Goal: Task Accomplishment & Management: Complete application form

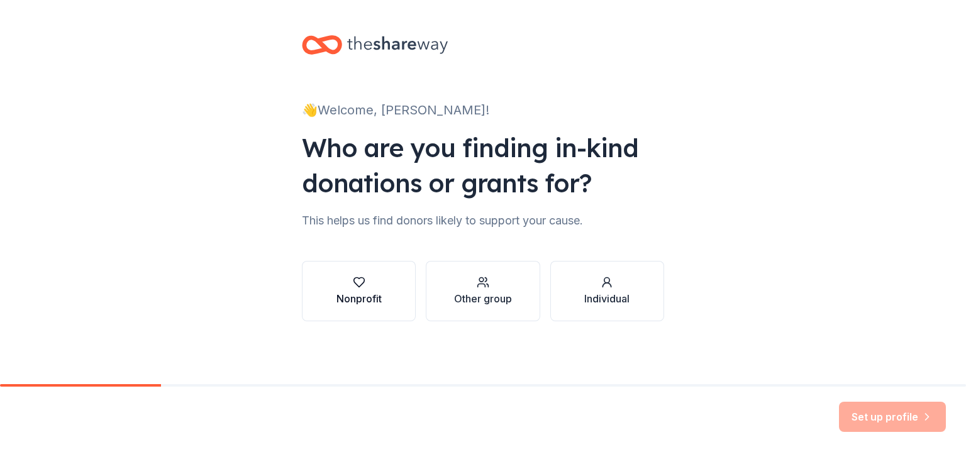
click at [357, 284] on icon "button" at bounding box center [359, 282] width 13 height 13
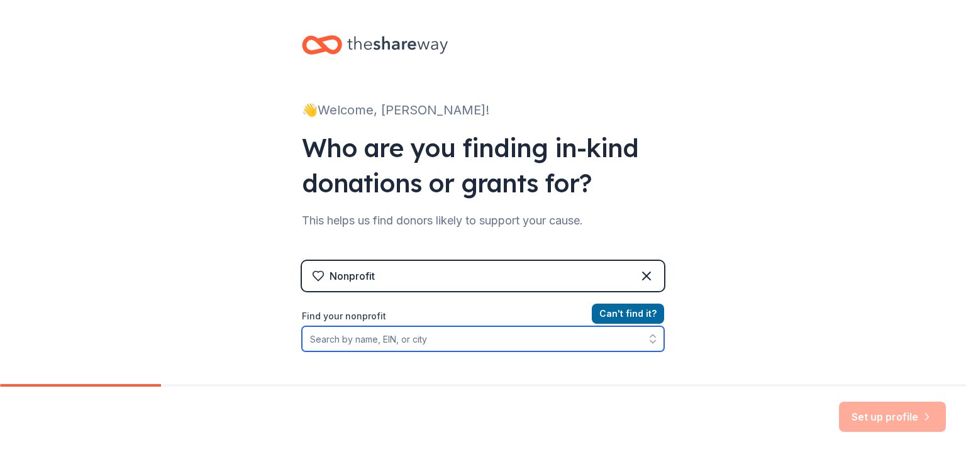
click at [335, 339] on input "Find your nonprofit" at bounding box center [483, 339] width 362 height 25
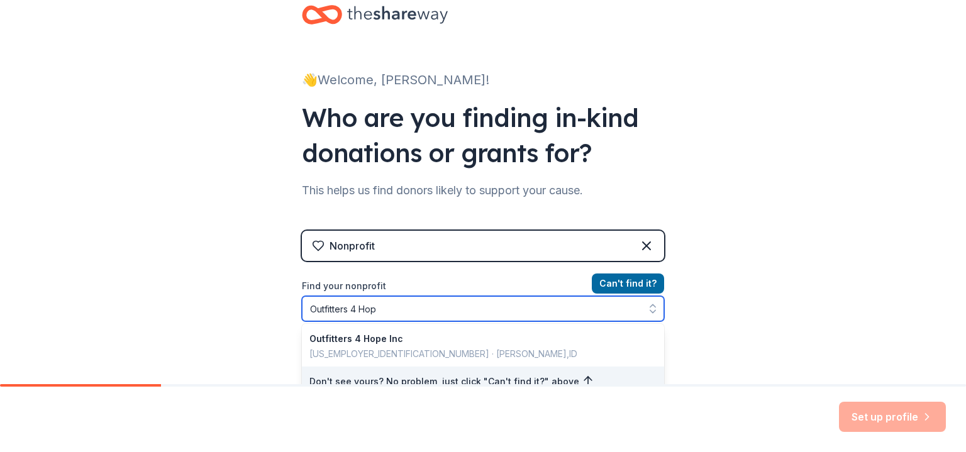
type input "Outfitters 4 Hope"
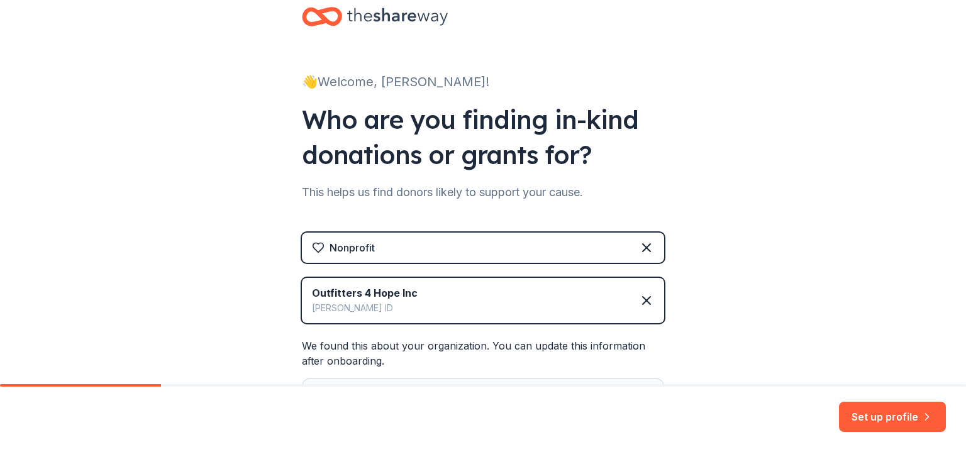
scroll to position [182, 0]
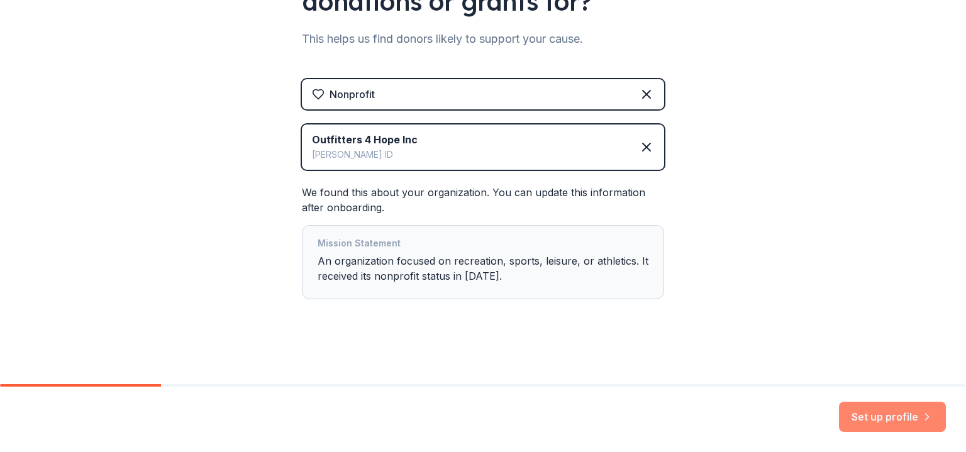
click at [880, 413] on button "Set up profile" at bounding box center [892, 417] width 107 height 30
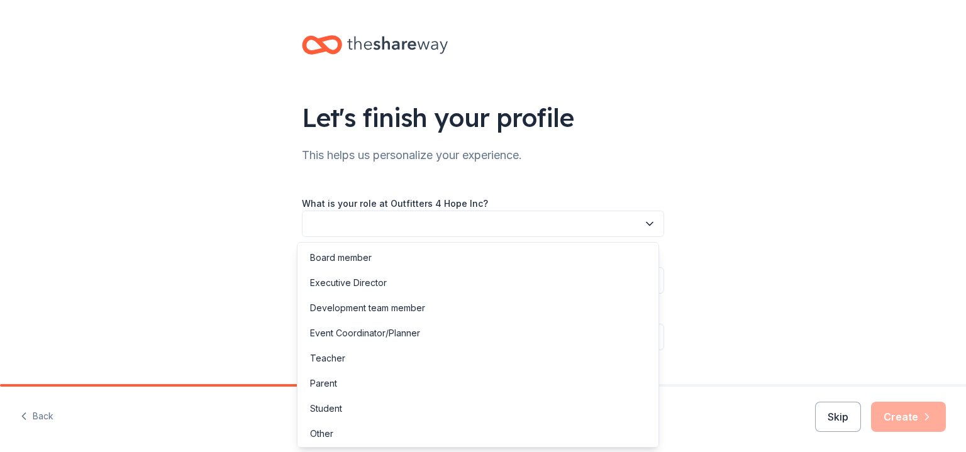
drag, startPoint x: 579, startPoint y: 219, endPoint x: 581, endPoint y: 233, distance: 14.1
click at [579, 220] on button "button" at bounding box center [483, 224] width 362 height 26
click at [400, 332] on div "Event Coordinator/Planner" at bounding box center [365, 333] width 110 height 15
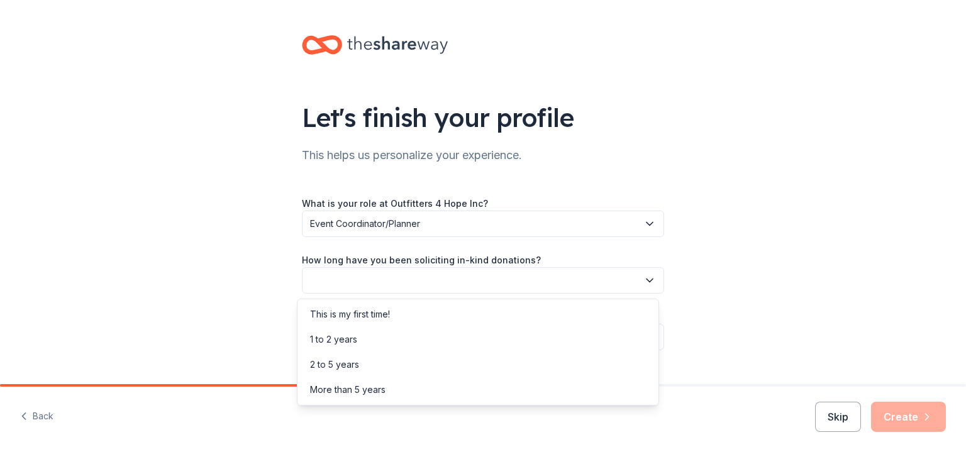
click at [645, 279] on icon "button" at bounding box center [650, 280] width 13 height 13
click at [368, 313] on div "This is my first time!" at bounding box center [350, 314] width 80 height 15
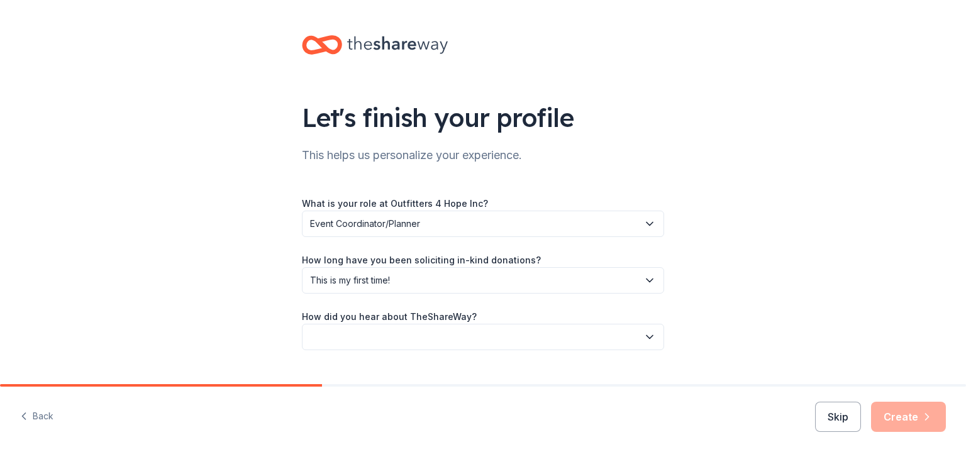
click at [754, 257] on div "Let's finish your profile This helps us personalize your experience. What is yo…" at bounding box center [483, 205] width 966 height 411
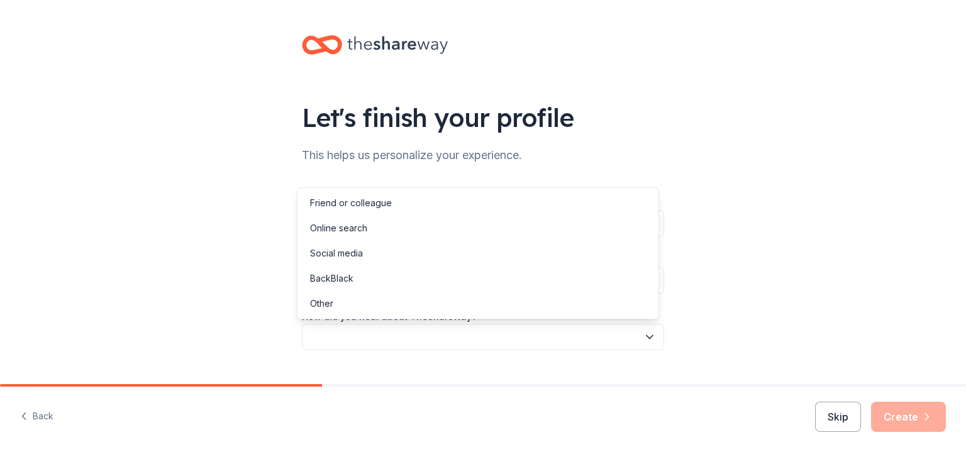
click at [627, 338] on button "button" at bounding box center [483, 337] width 362 height 26
click at [342, 231] on div "Online search" at bounding box center [338, 228] width 57 height 15
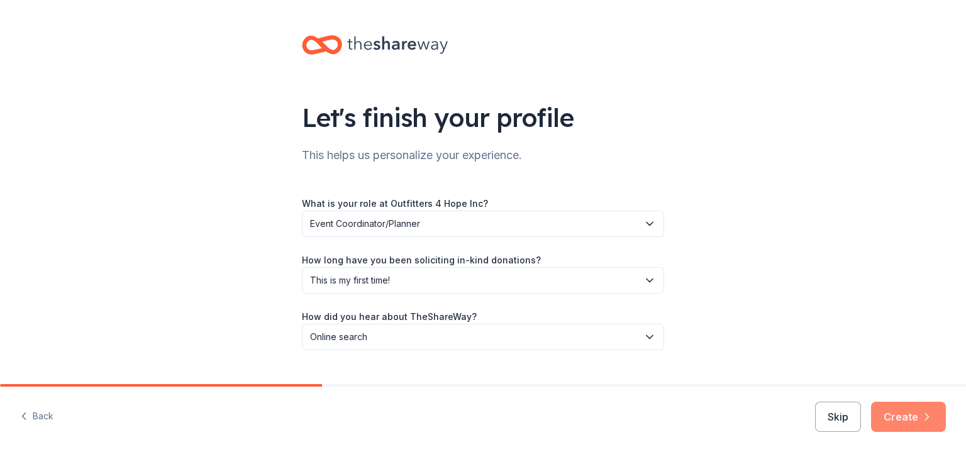
click at [913, 411] on button "Create" at bounding box center [908, 417] width 75 height 30
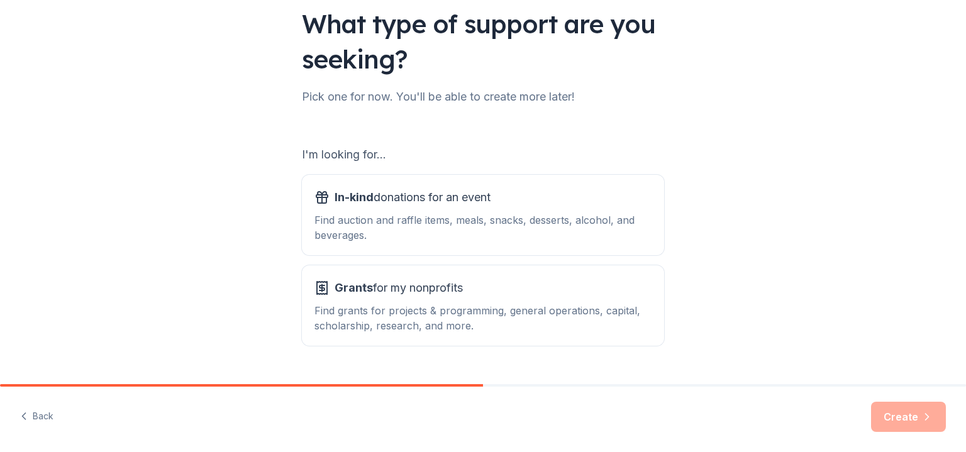
scroll to position [123, 0]
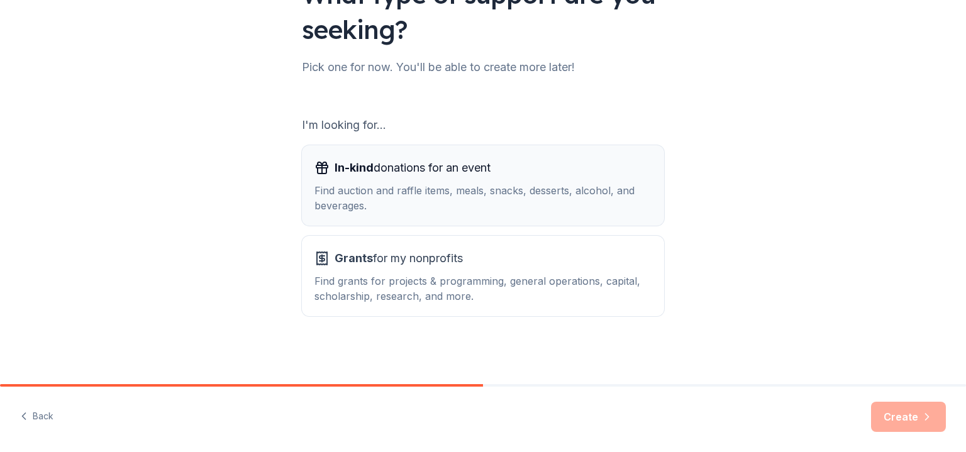
click at [418, 170] on span "In-kind donations for an event" at bounding box center [413, 168] width 156 height 20
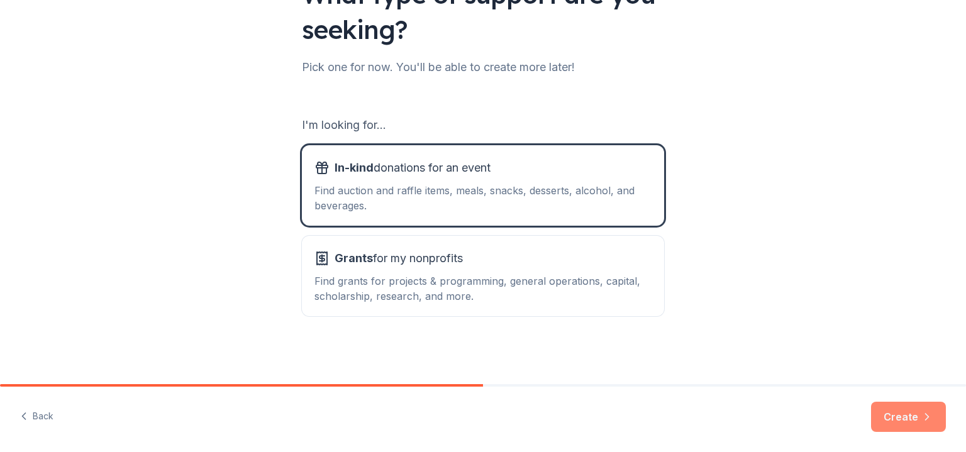
click at [908, 420] on button "Create" at bounding box center [908, 417] width 75 height 30
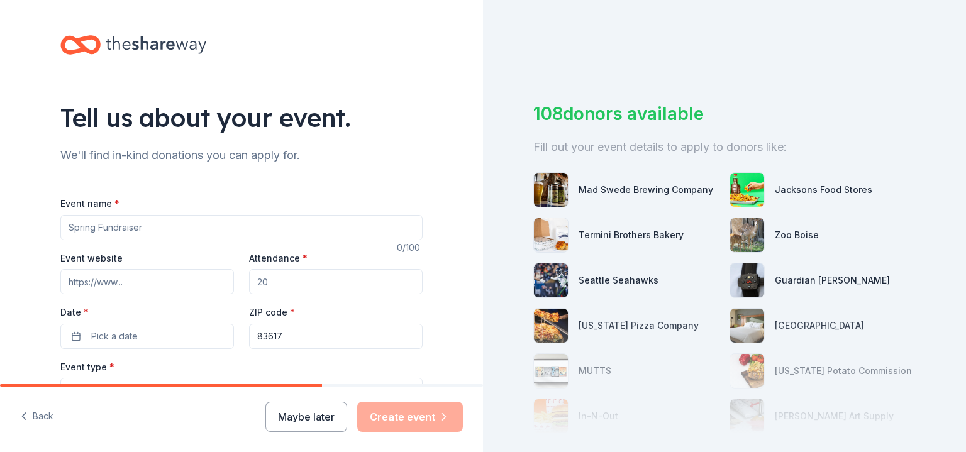
click at [109, 226] on input "Event name *" at bounding box center [241, 227] width 362 height 25
type input "ReDefined Gives Back Designer Bag Bingo Event"
click at [136, 282] on input "Event website" at bounding box center [147, 281] width 174 height 25
type input "www.DesignerBagBingoIdaho.com"
click at [287, 286] on input "Attendance *" at bounding box center [336, 281] width 174 height 25
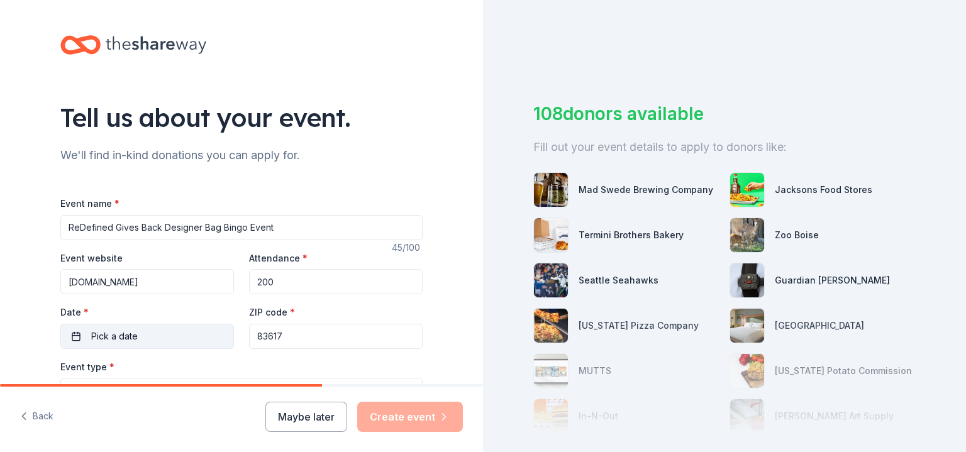
type input "200"
click at [125, 332] on span "Pick a date" at bounding box center [114, 336] width 47 height 15
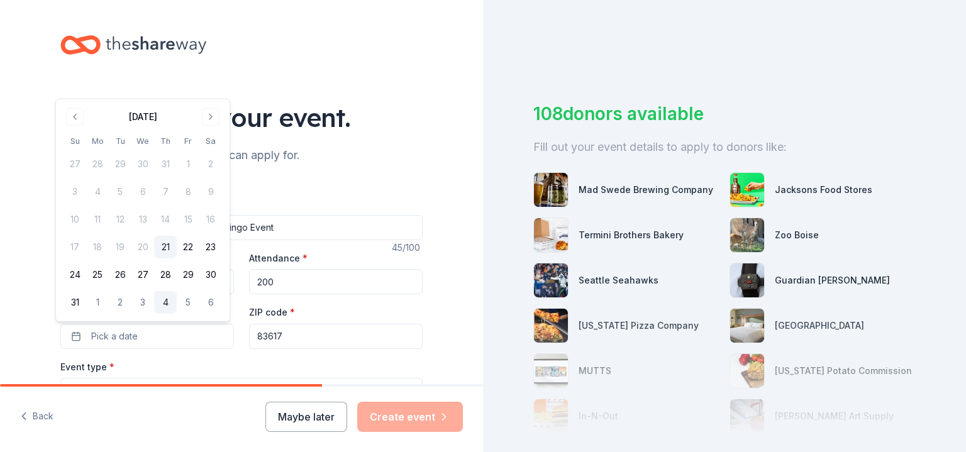
click at [164, 301] on button "4" at bounding box center [165, 302] width 23 height 23
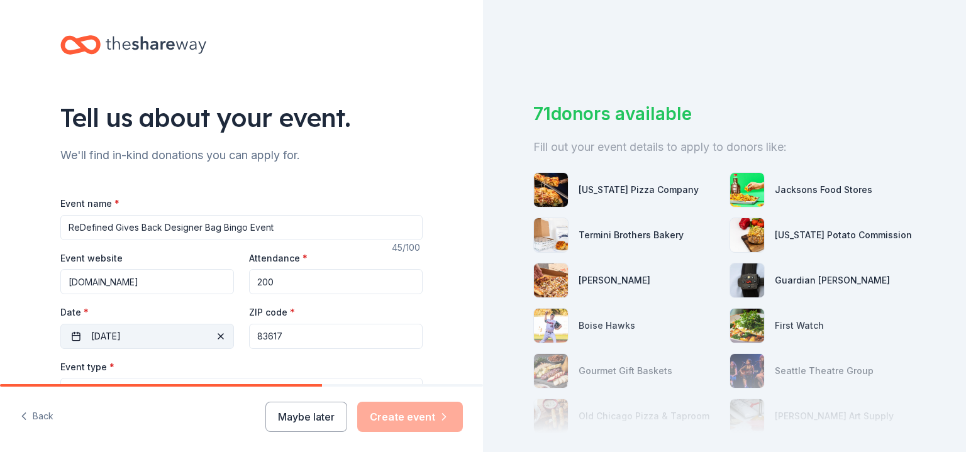
drag, startPoint x: 289, startPoint y: 339, endPoint x: 80, endPoint y: 314, distance: 211.0
click at [108, 332] on div "Event website www.DesignerBagBingoIdaho.com Attendance * 200 Date * 09/04/2025 …" at bounding box center [241, 299] width 362 height 99
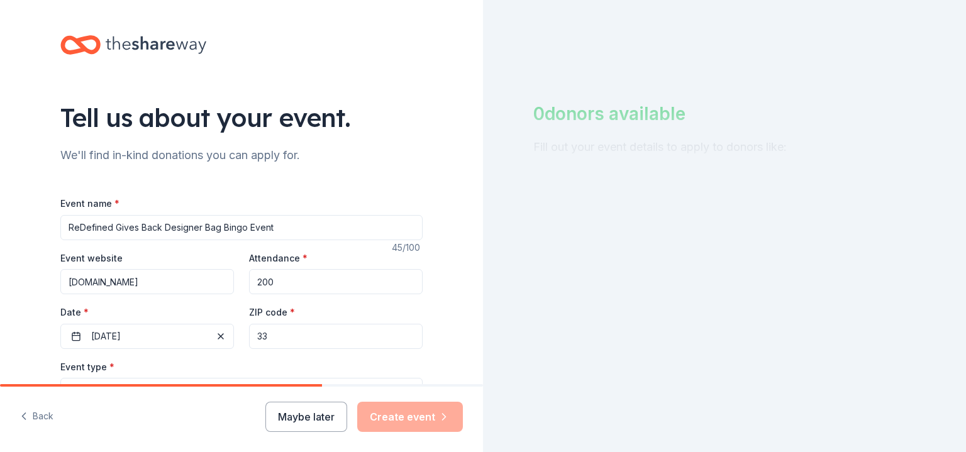
type input "3"
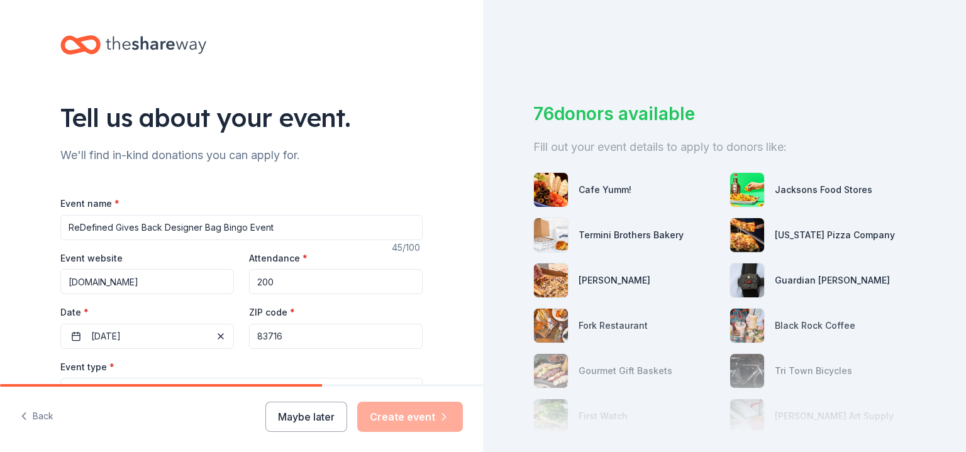
type input "83716"
click at [7, 325] on div "Tell us about your event. We'll find in-kind donations you can apply for. Event…" at bounding box center [241, 418] width 483 height 837
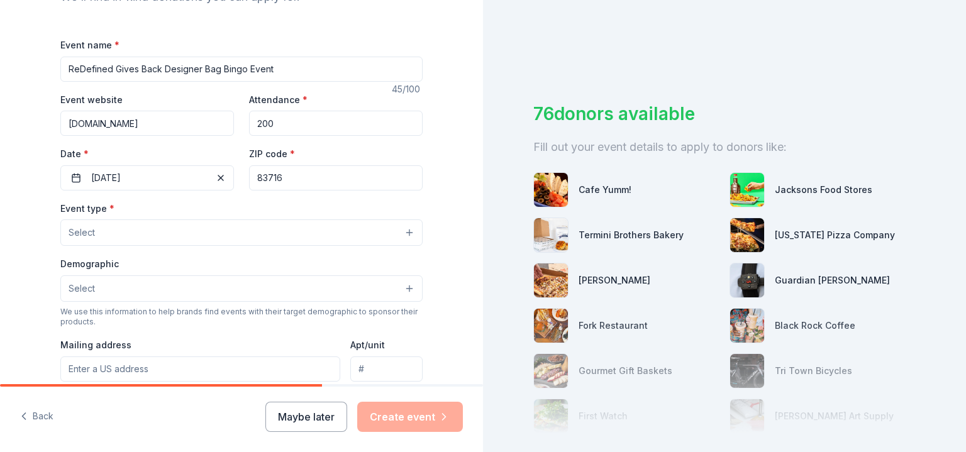
scroll to position [189, 0]
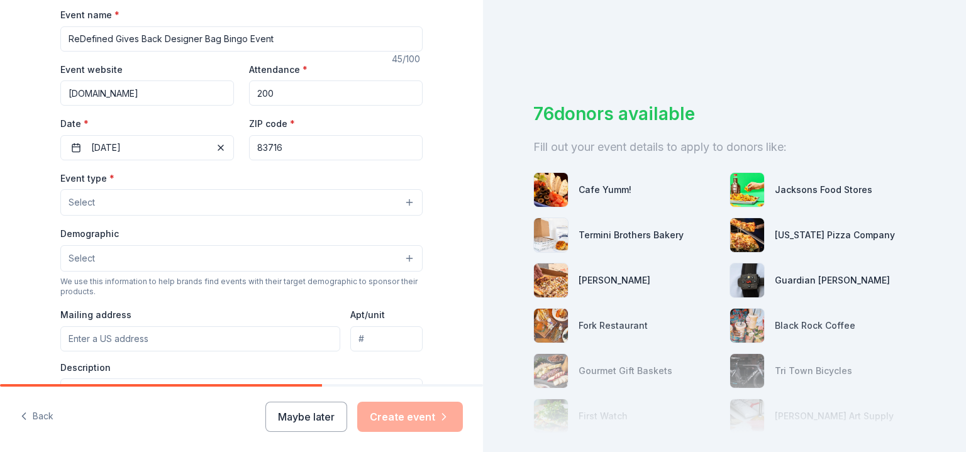
click at [126, 203] on button "Select" at bounding box center [241, 202] width 362 height 26
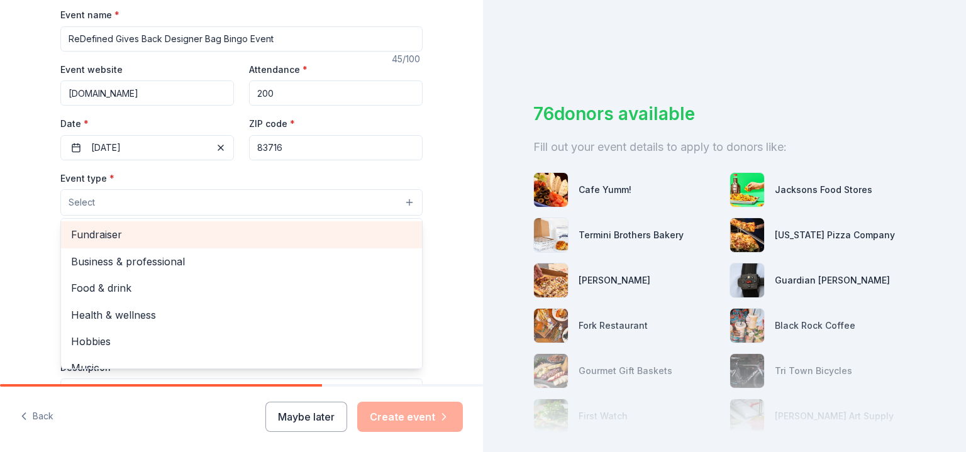
click at [104, 236] on span "Fundraiser" at bounding box center [241, 234] width 341 height 16
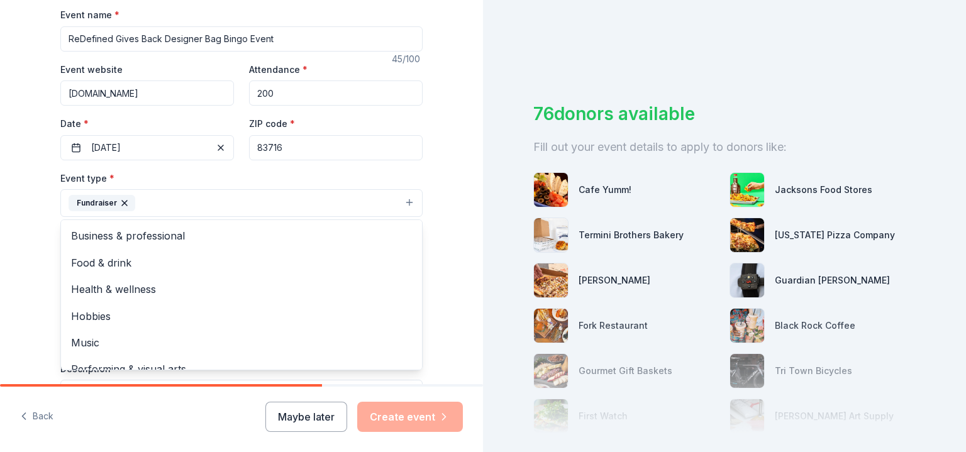
click at [14, 256] on div "Tell us about your event. We'll find in-kind donations you can apply for. Event…" at bounding box center [241, 230] width 483 height 839
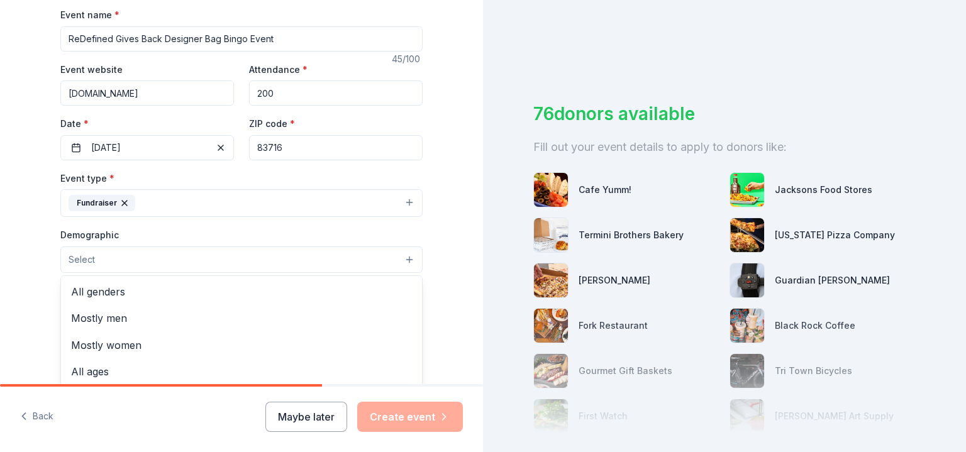
click at [123, 259] on button "Select" at bounding box center [241, 260] width 362 height 26
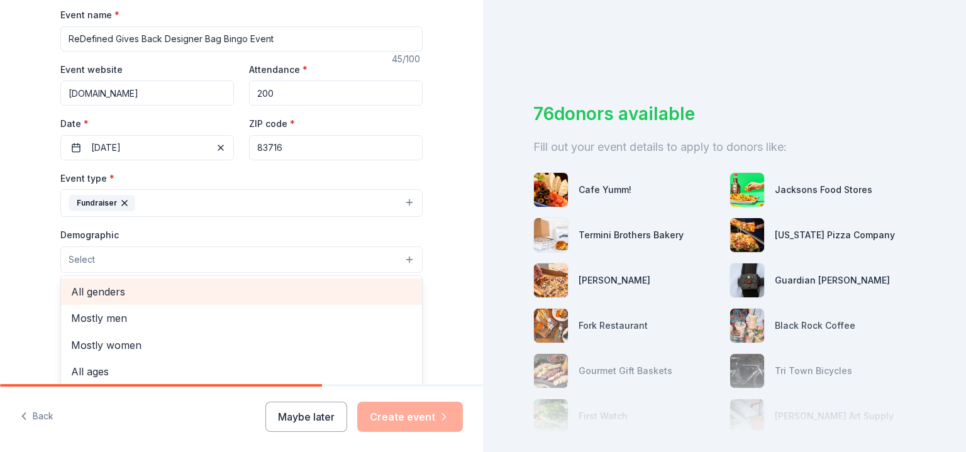
click at [86, 288] on span "All genders" at bounding box center [241, 292] width 341 height 16
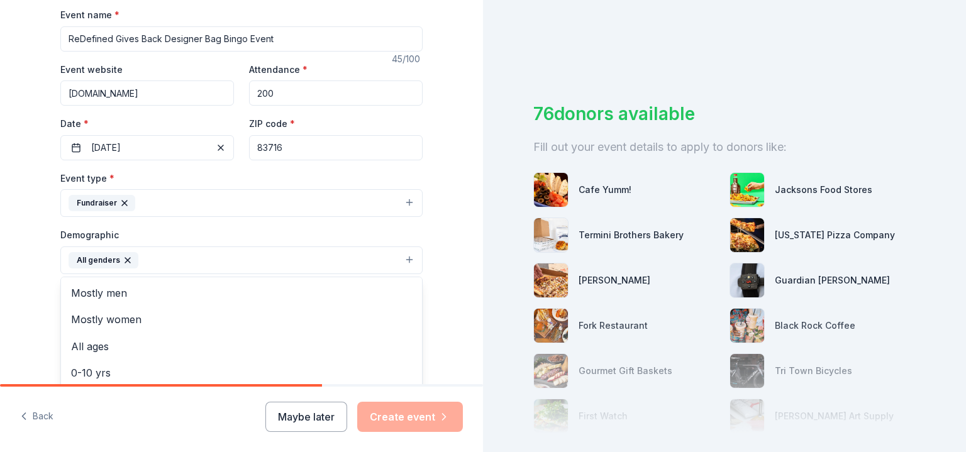
click at [18, 269] on div "Tell us about your event. We'll find in-kind donations you can apply for. Event…" at bounding box center [241, 231] width 483 height 840
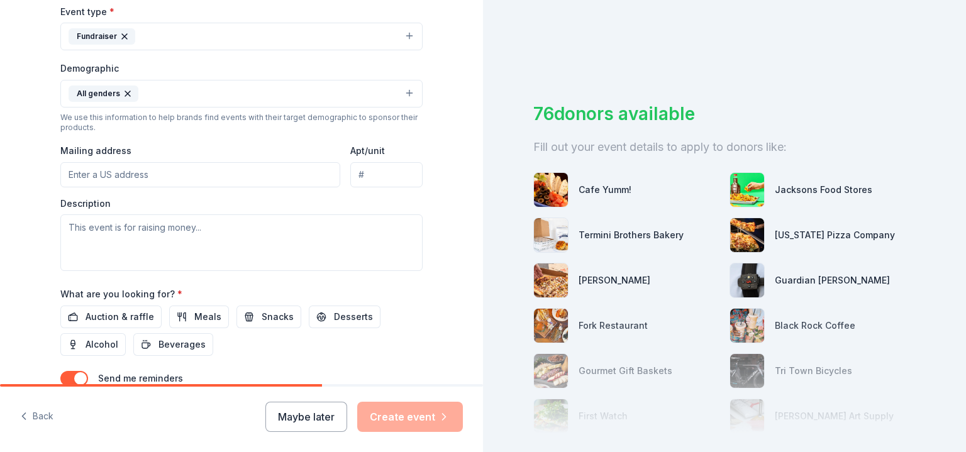
scroll to position [377, 0]
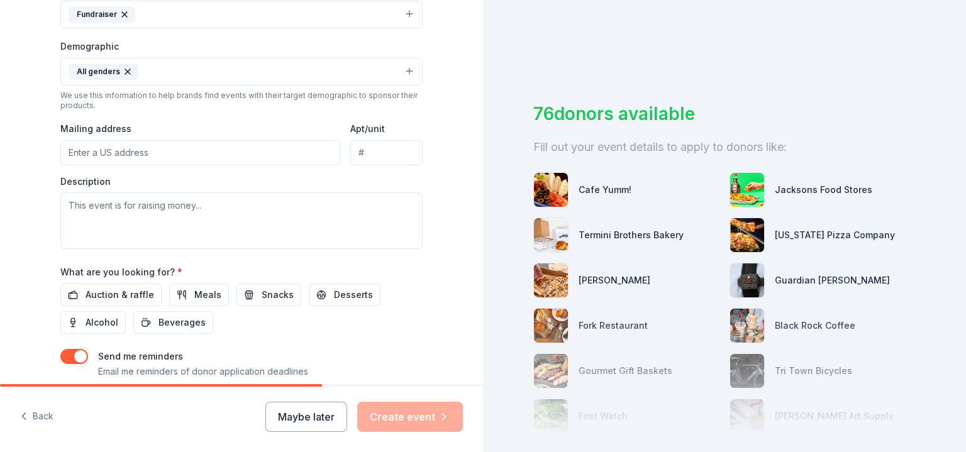
click at [123, 148] on input "Mailing address" at bounding box center [200, 152] width 280 height 25
type input "7729 Wagons West Avenue, Boise, ID, 83716"
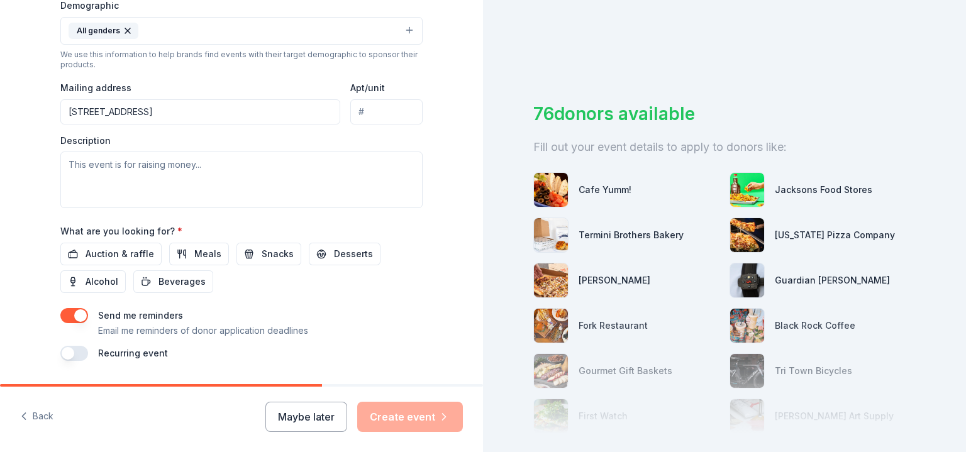
scroll to position [440, 0]
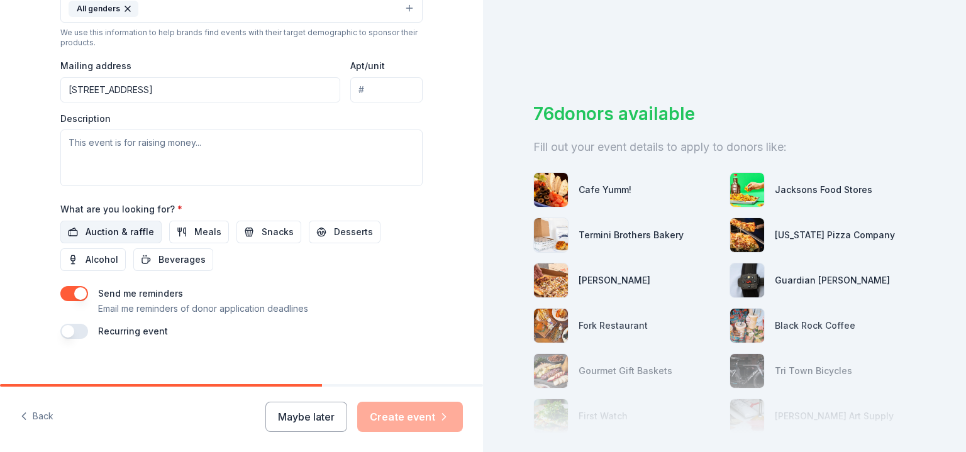
click at [96, 232] on span "Auction & raffle" at bounding box center [120, 232] width 69 height 15
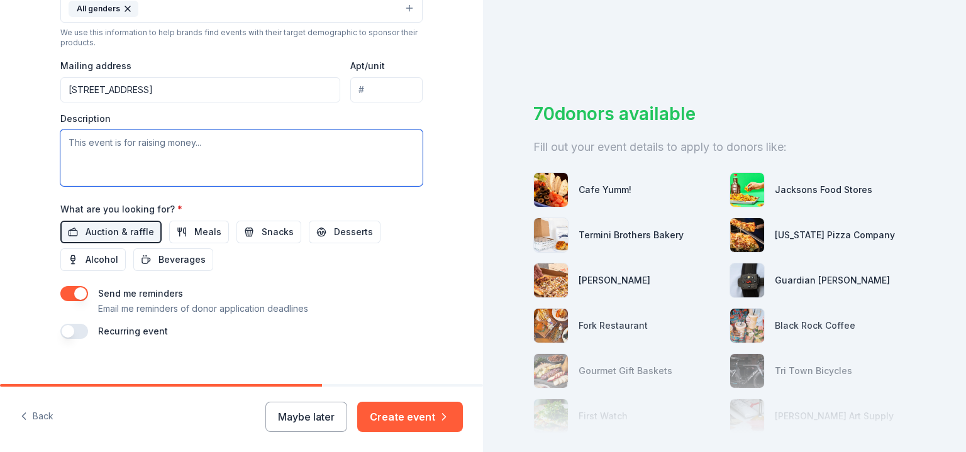
click at [118, 138] on textarea at bounding box center [241, 158] width 362 height 57
paste textarea "Each year, we carefully select a 501c3 benefactor, and the event planning proce…"
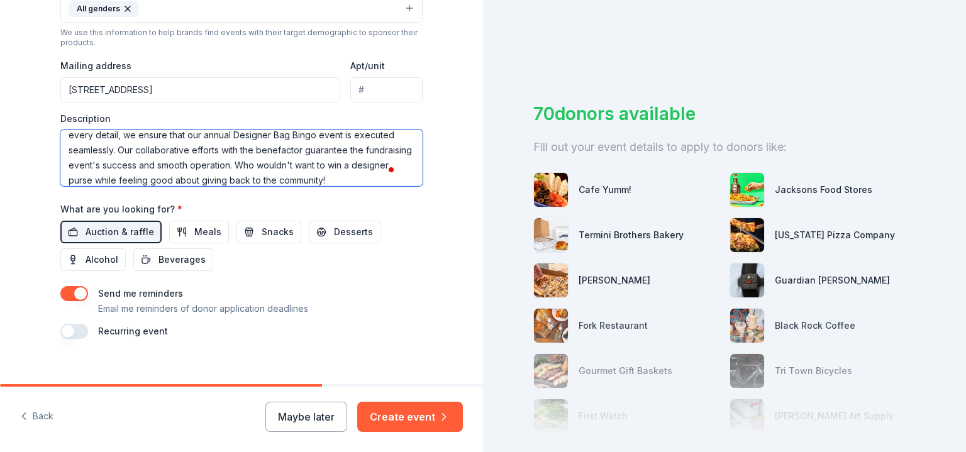
scroll to position [68, 0]
paste textarea "https://outfitters4hope.org/"
type textarea "Each year, we carefully select a 501c3 benefactor, and the event planning proce…"
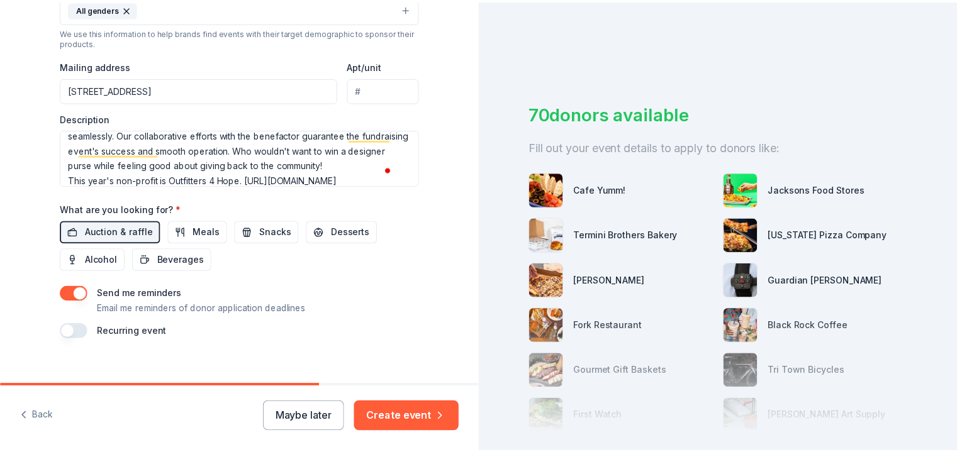
scroll to position [455, 0]
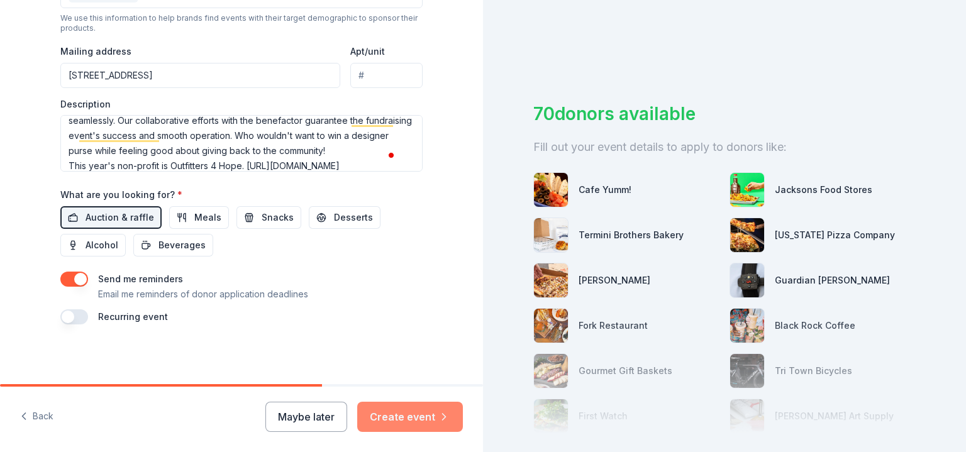
click at [415, 417] on button "Create event" at bounding box center [410, 417] width 106 height 30
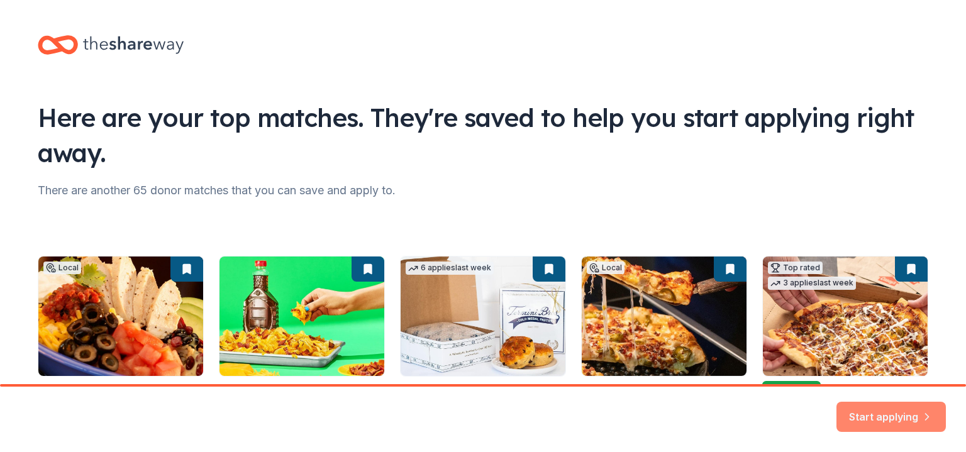
click at [884, 411] on button "Start applying" at bounding box center [891, 409] width 109 height 30
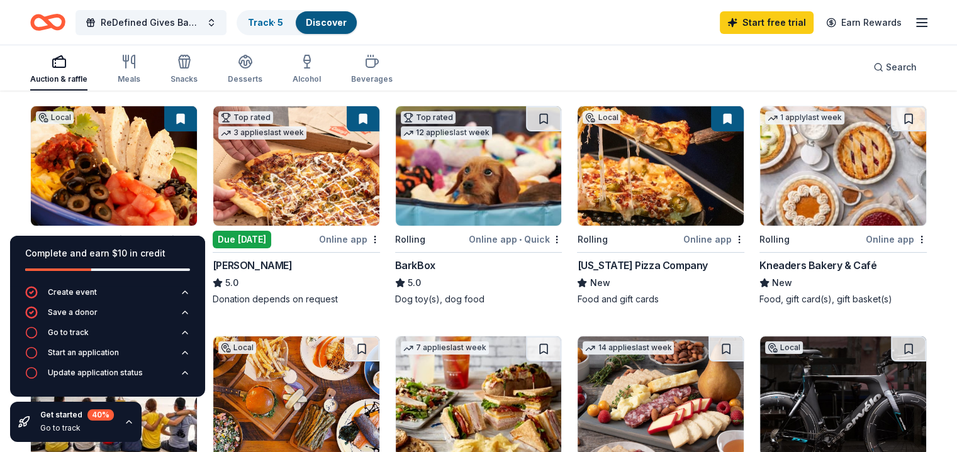
scroll to position [63, 0]
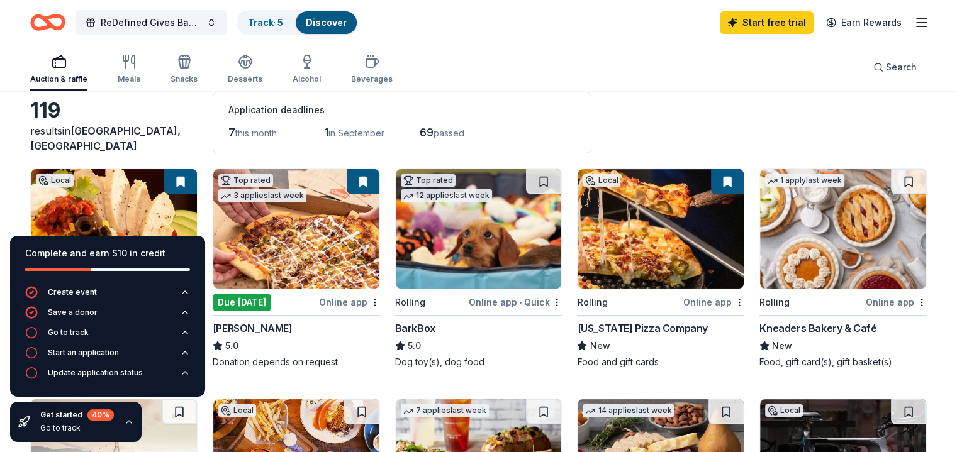
click at [632, 328] on div "Idaho Pizza Company" at bounding box center [642, 328] width 130 height 15
click at [694, 301] on div "Online app" at bounding box center [713, 302] width 61 height 16
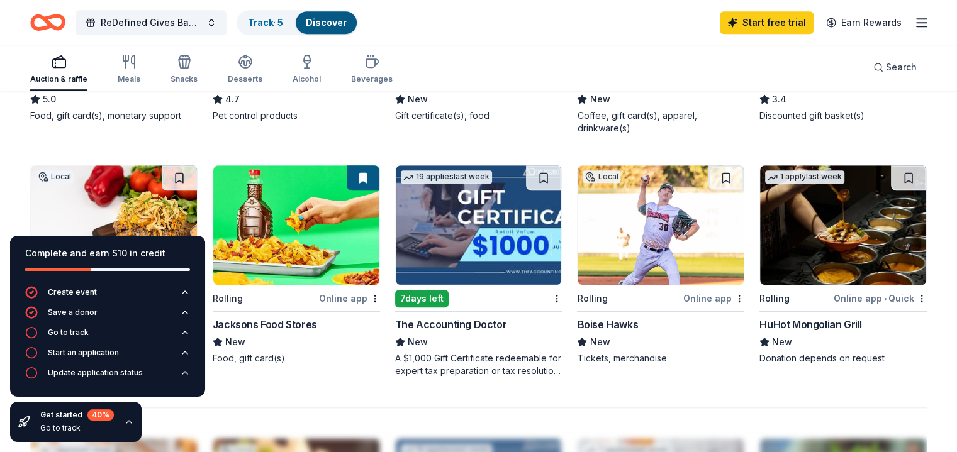
scroll to position [818, 0]
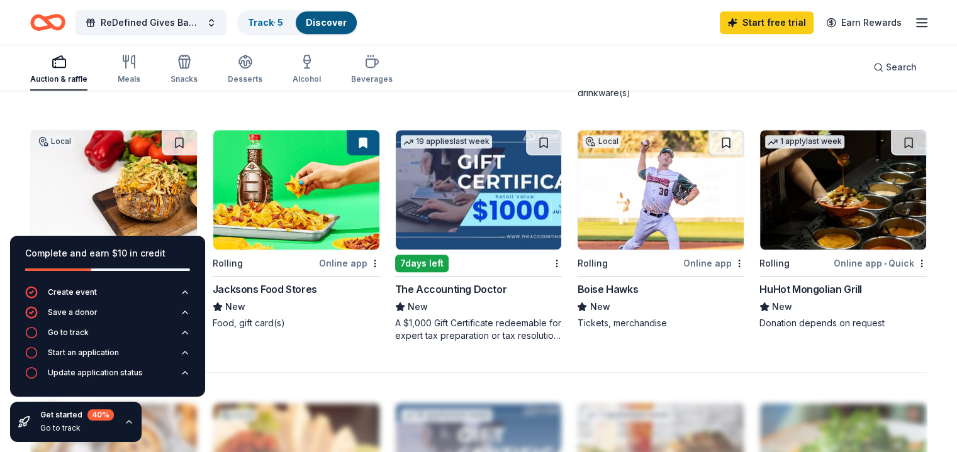
click at [639, 196] on img at bounding box center [661, 190] width 166 height 120
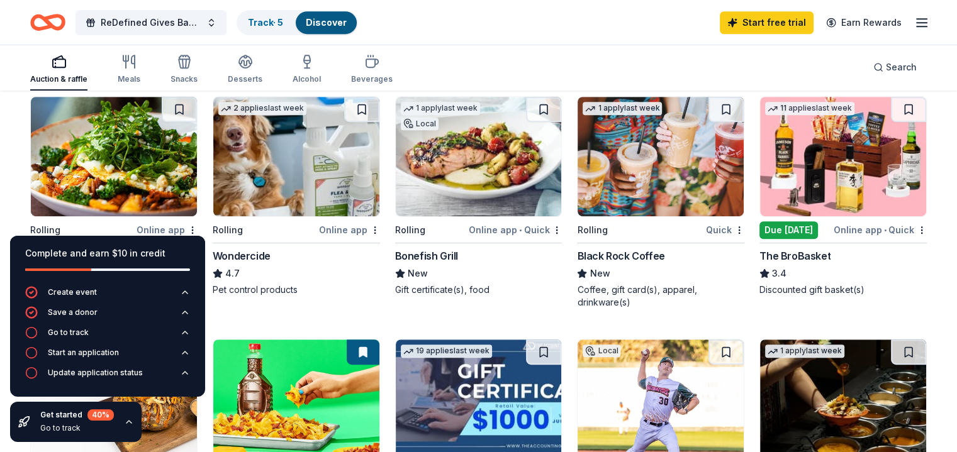
scroll to position [612, 0]
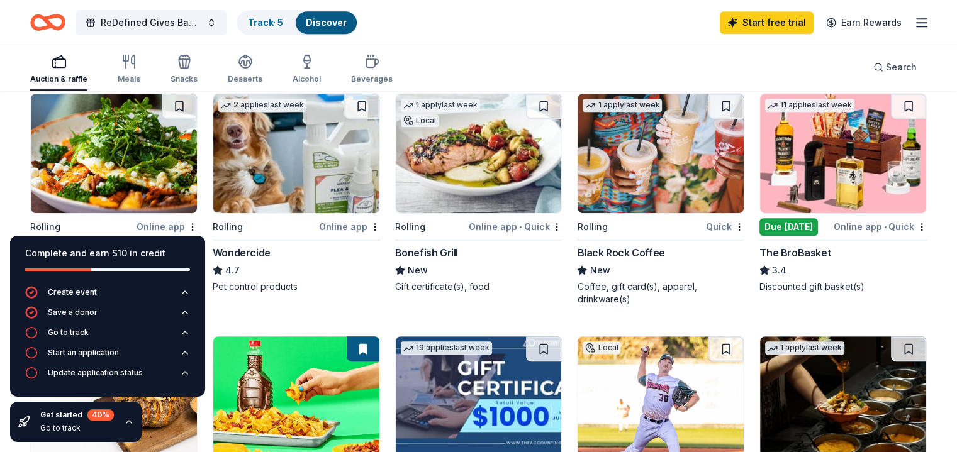
click at [835, 165] on img at bounding box center [843, 154] width 166 height 120
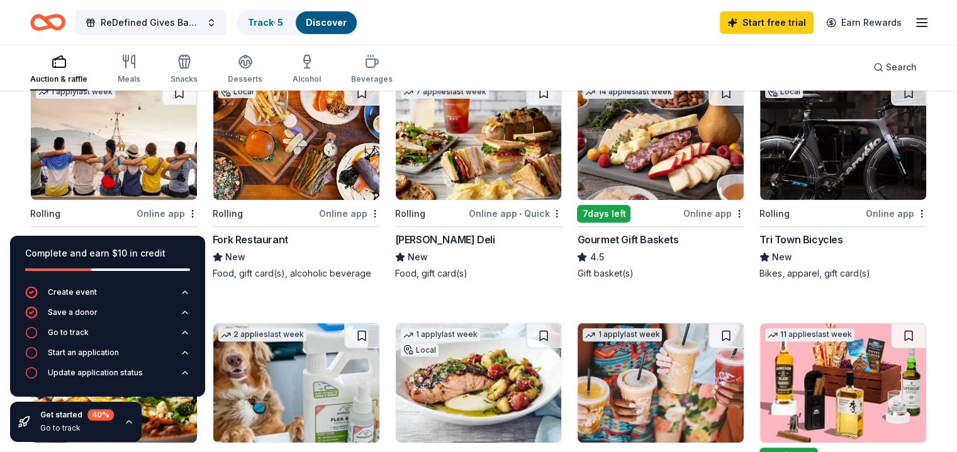
scroll to position [360, 0]
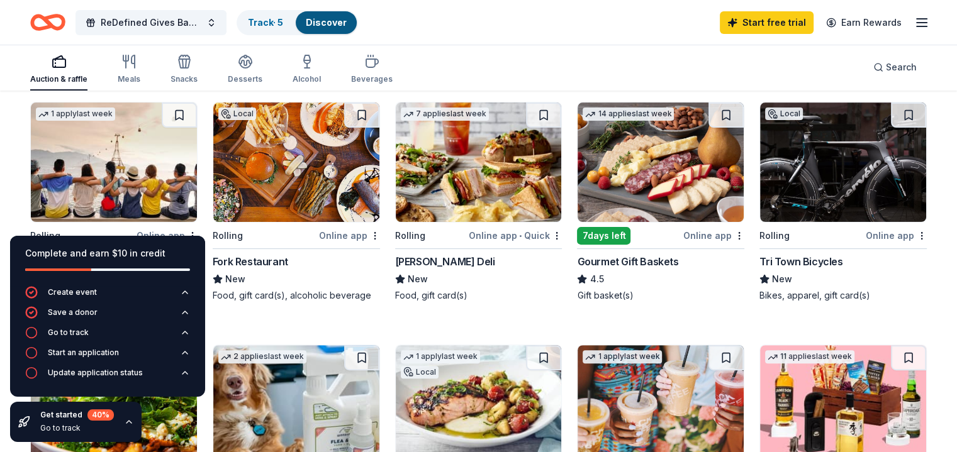
click at [642, 156] on img at bounding box center [661, 163] width 166 height 120
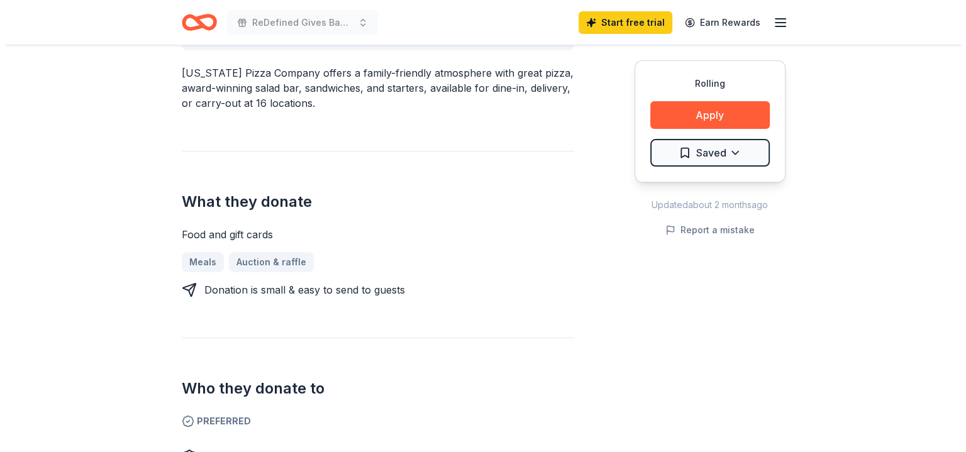
scroll to position [440, 0]
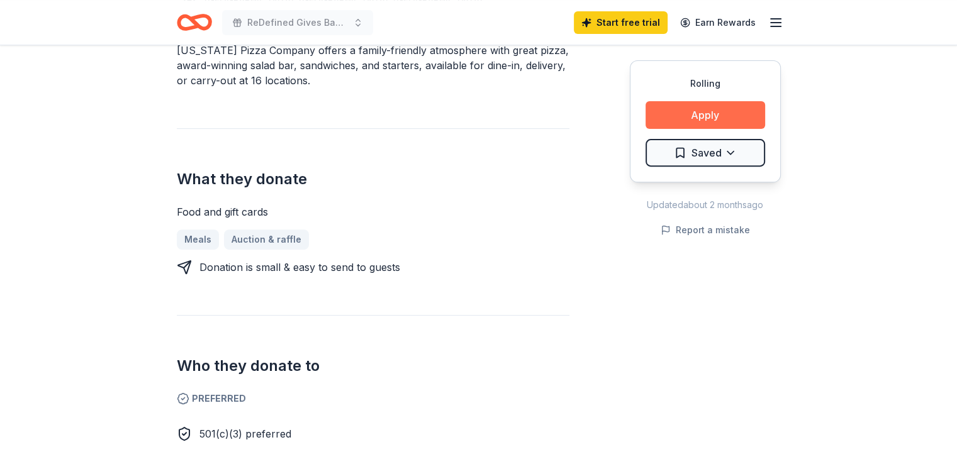
click at [700, 114] on button "Apply" at bounding box center [705, 115] width 120 height 28
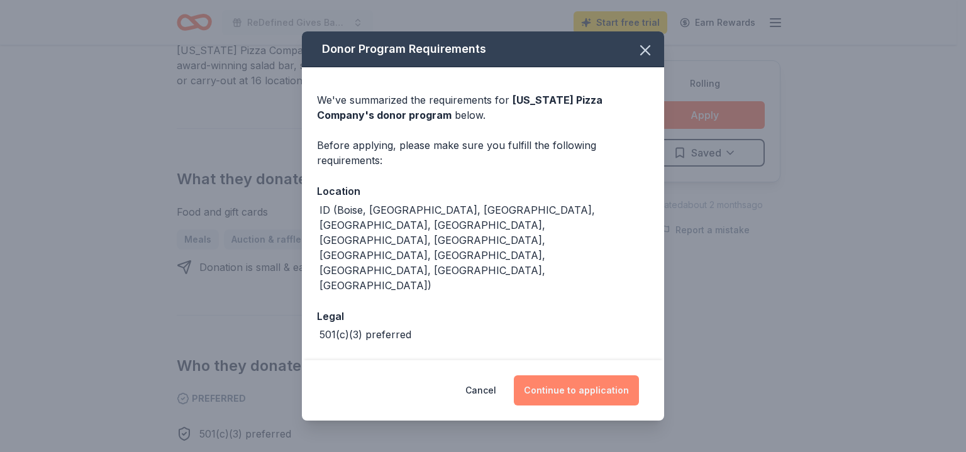
click at [571, 385] on button "Continue to application" at bounding box center [576, 391] width 125 height 30
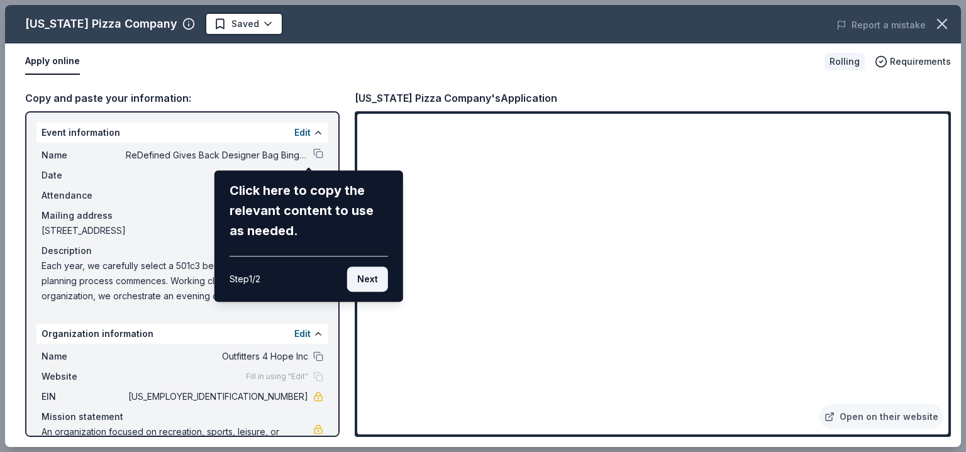
click at [369, 281] on button "Next" at bounding box center [367, 279] width 41 height 25
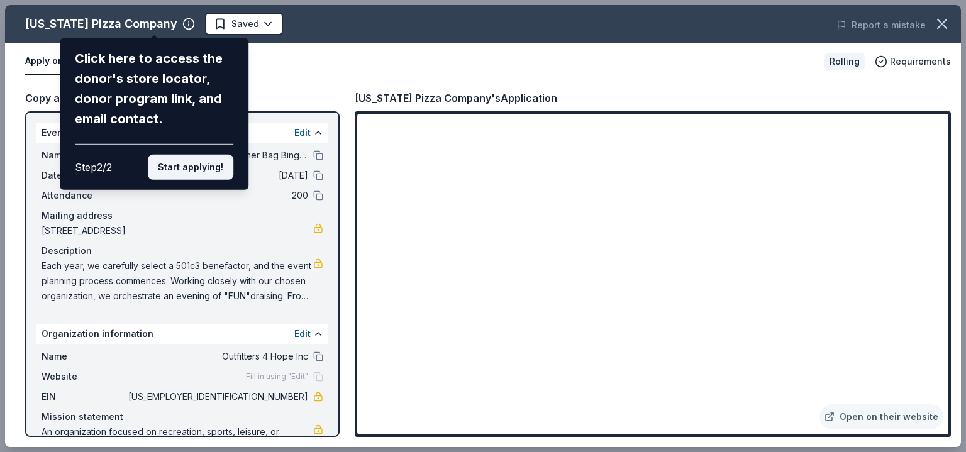
click at [184, 168] on button "Start applying!" at bounding box center [191, 167] width 86 height 25
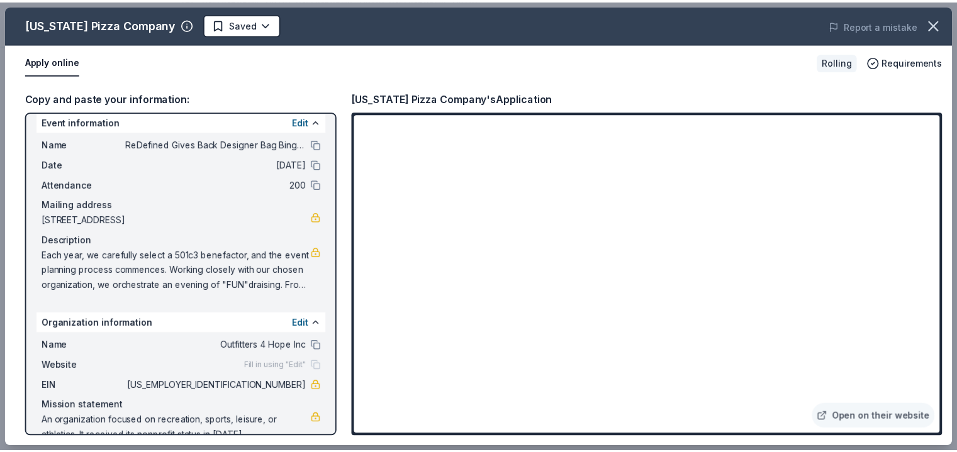
scroll to position [0, 0]
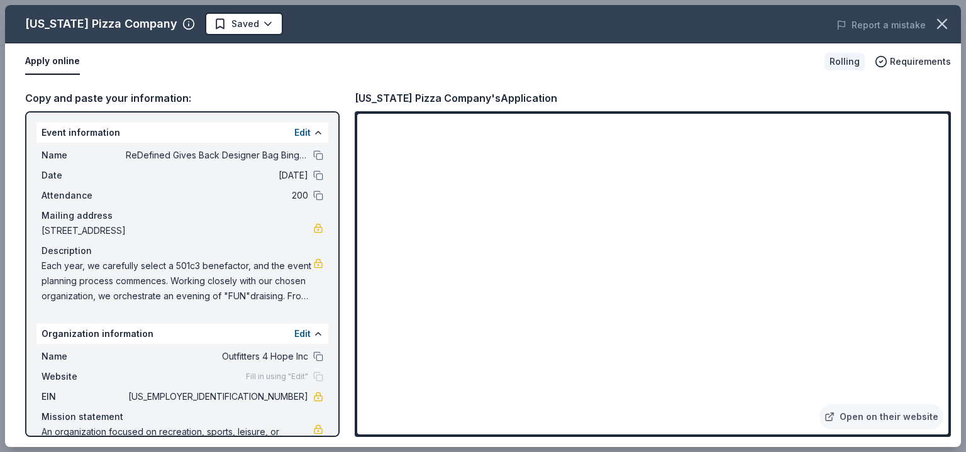
click at [315, 154] on div "Name ReDefined Gives Back Designer Bag Bingo Event Date 09/04/25 Attendance 200…" at bounding box center [182, 226] width 292 height 166
click at [313, 154] on button at bounding box center [318, 155] width 10 height 10
click at [313, 155] on button at bounding box center [318, 155] width 10 height 10
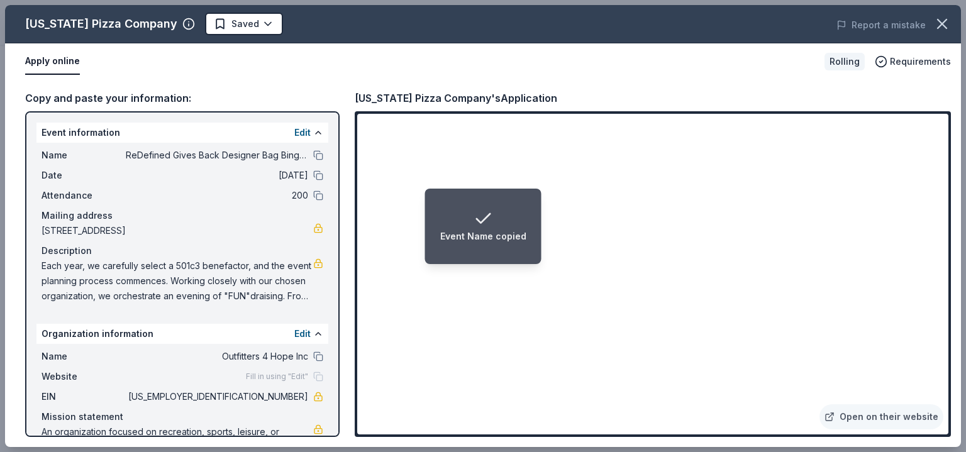
click at [355, 290] on div "Open on their website" at bounding box center [653, 274] width 596 height 326
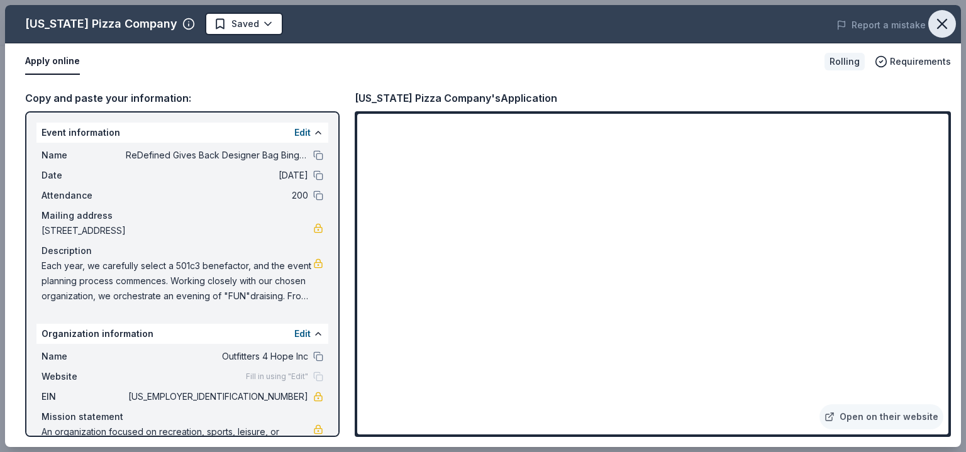
click at [942, 20] on icon "button" at bounding box center [943, 24] width 18 height 18
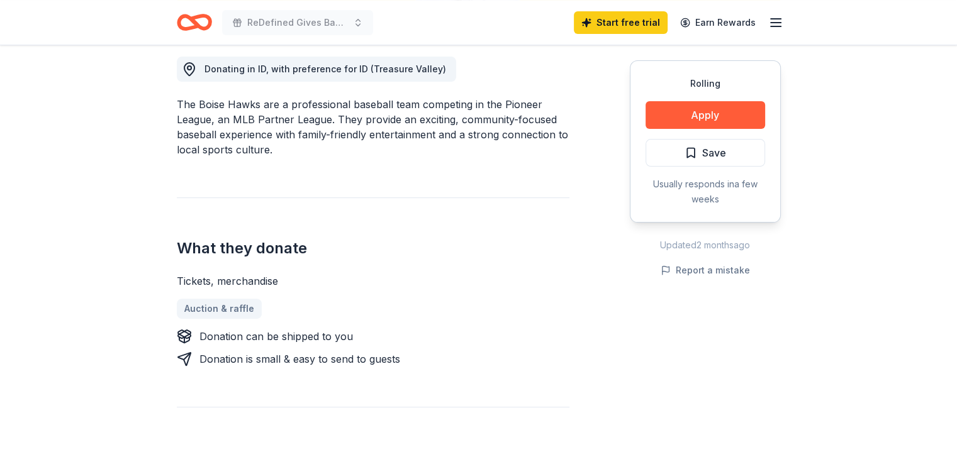
scroll to position [377, 0]
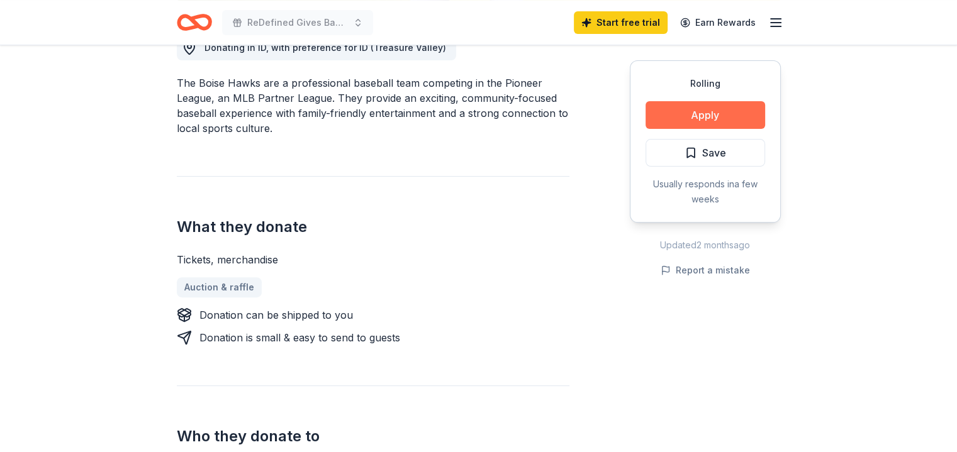
click at [705, 118] on button "Apply" at bounding box center [705, 115] width 120 height 28
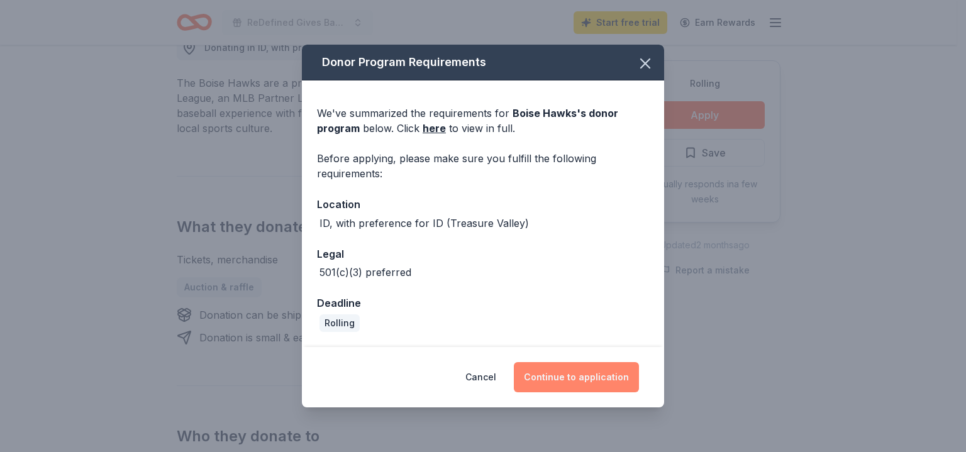
click at [569, 379] on button "Continue to application" at bounding box center [576, 377] width 125 height 30
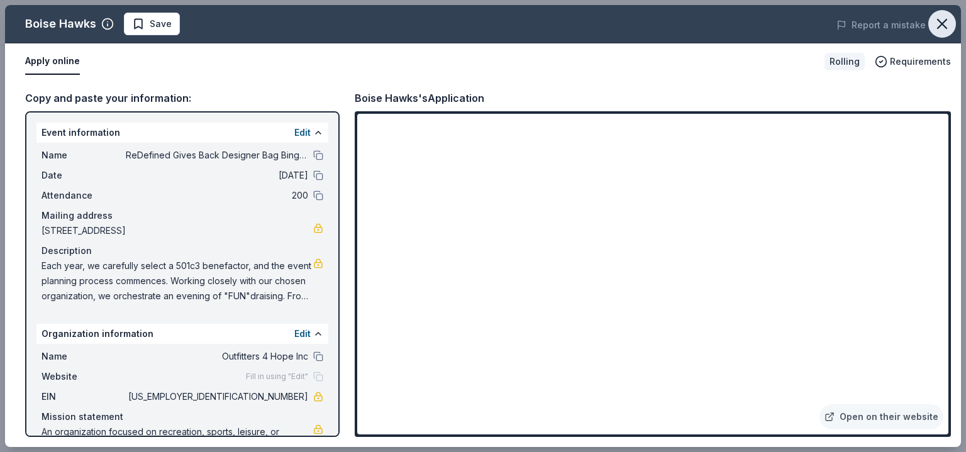
click at [946, 24] on icon "button" at bounding box center [943, 24] width 18 height 18
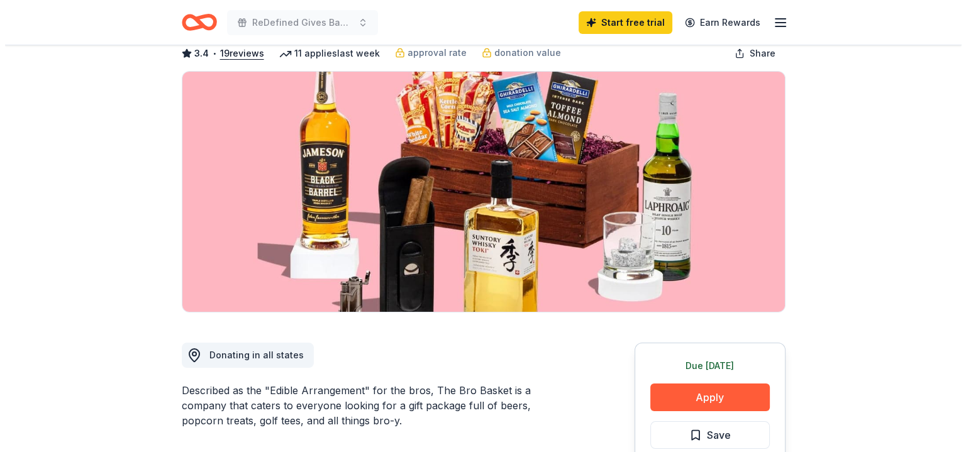
scroll to position [126, 0]
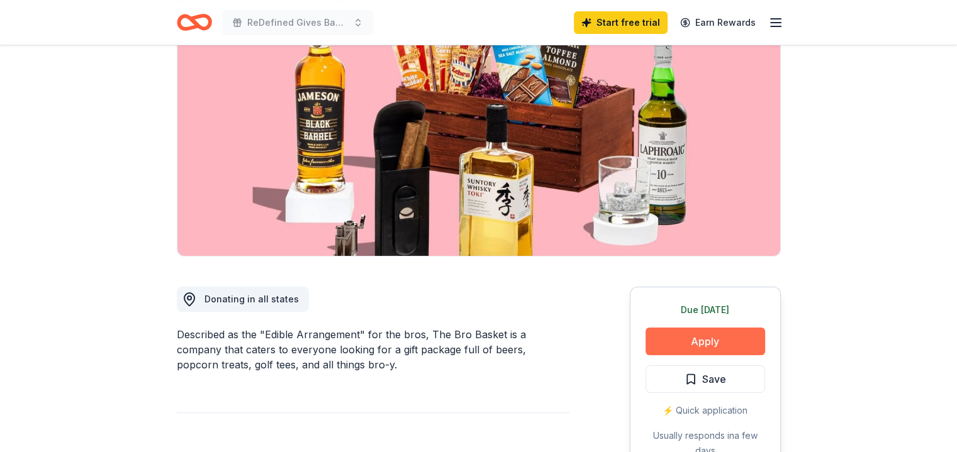
click at [703, 343] on button "Apply" at bounding box center [705, 342] width 120 height 28
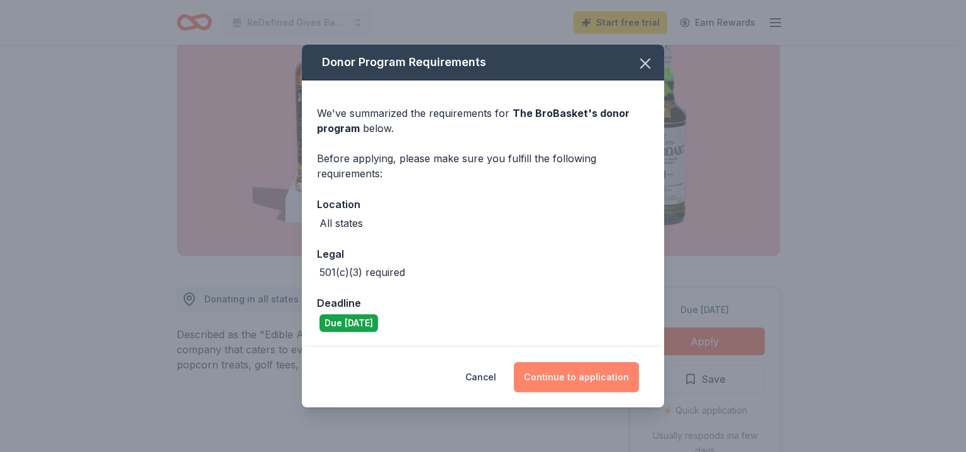
click at [581, 378] on button "Continue to application" at bounding box center [576, 377] width 125 height 30
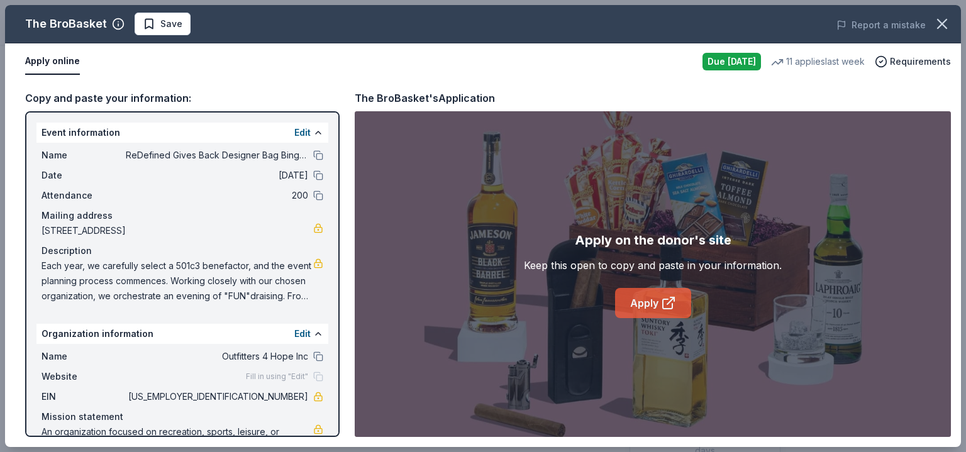
click at [644, 308] on link "Apply" at bounding box center [653, 303] width 76 height 30
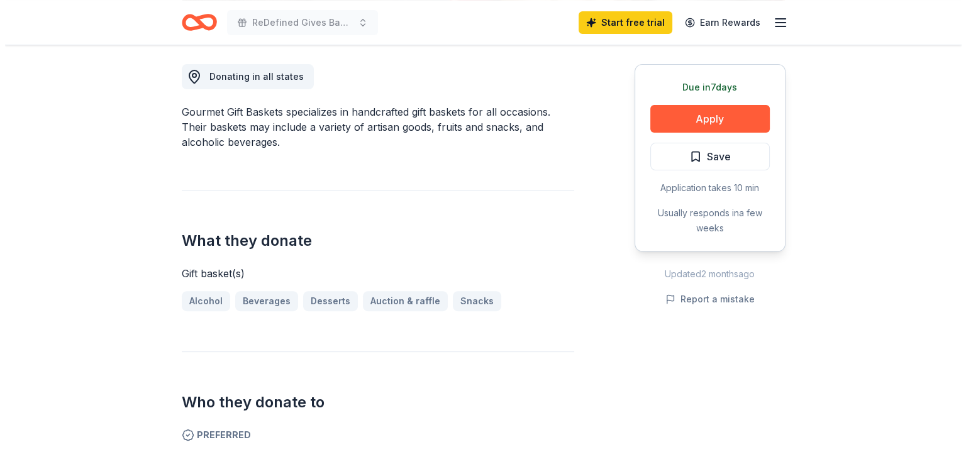
scroll to position [377, 0]
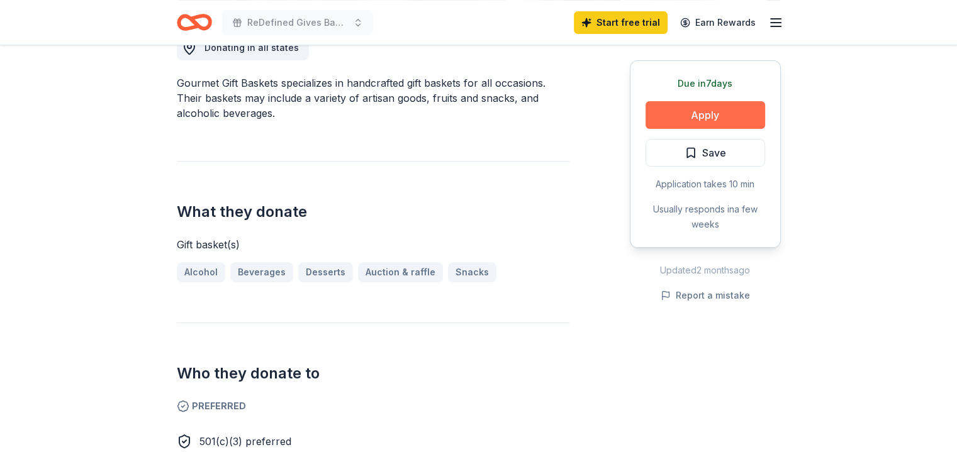
click at [698, 114] on button "Apply" at bounding box center [705, 115] width 120 height 28
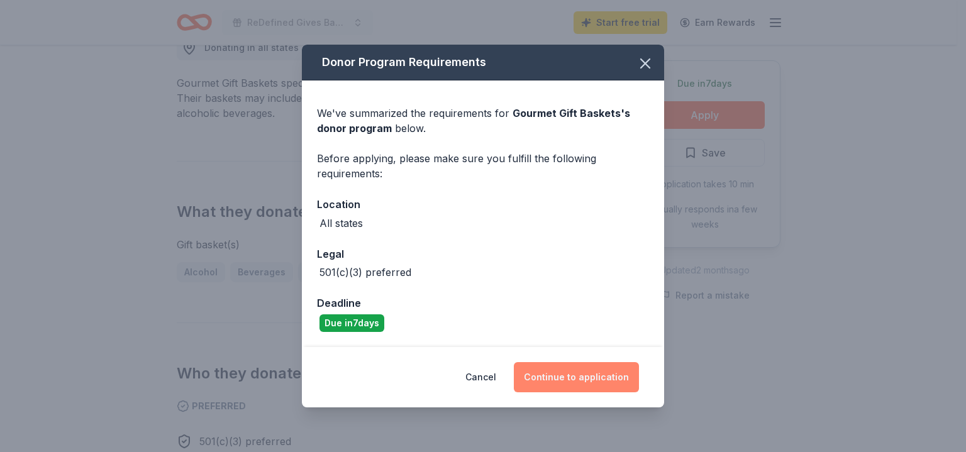
click at [574, 378] on button "Continue to application" at bounding box center [576, 377] width 125 height 30
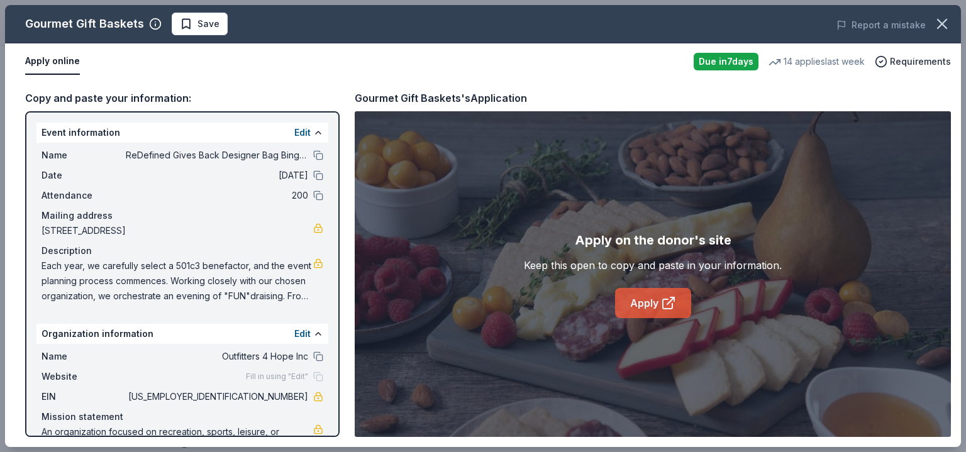
click at [632, 306] on link "Apply" at bounding box center [653, 303] width 76 height 30
